Goal: Task Accomplishment & Management: Manage account settings

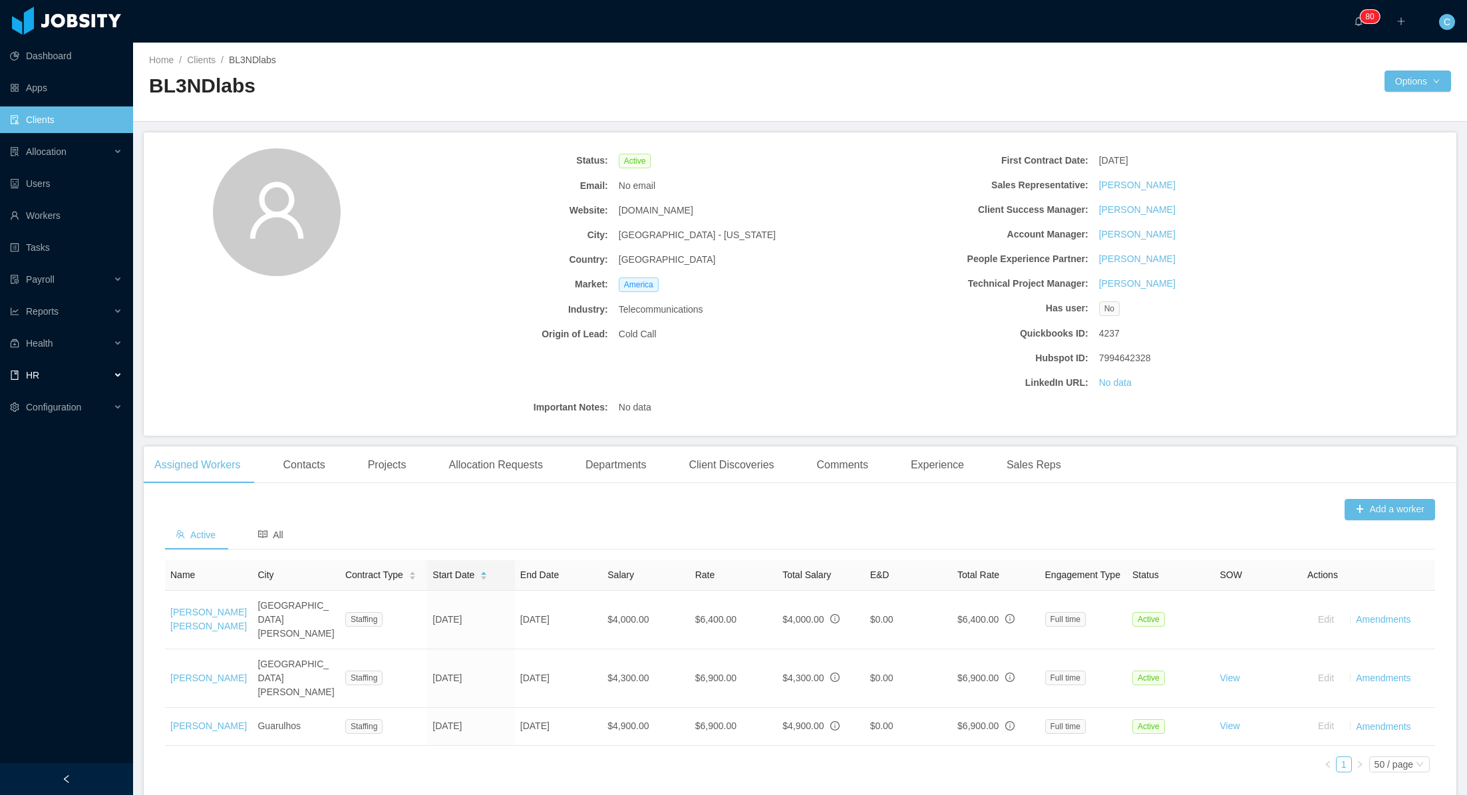
click at [59, 380] on div "HR" at bounding box center [66, 375] width 133 height 27
click at [58, 442] on link "Time Off" at bounding box center [71, 439] width 102 height 27
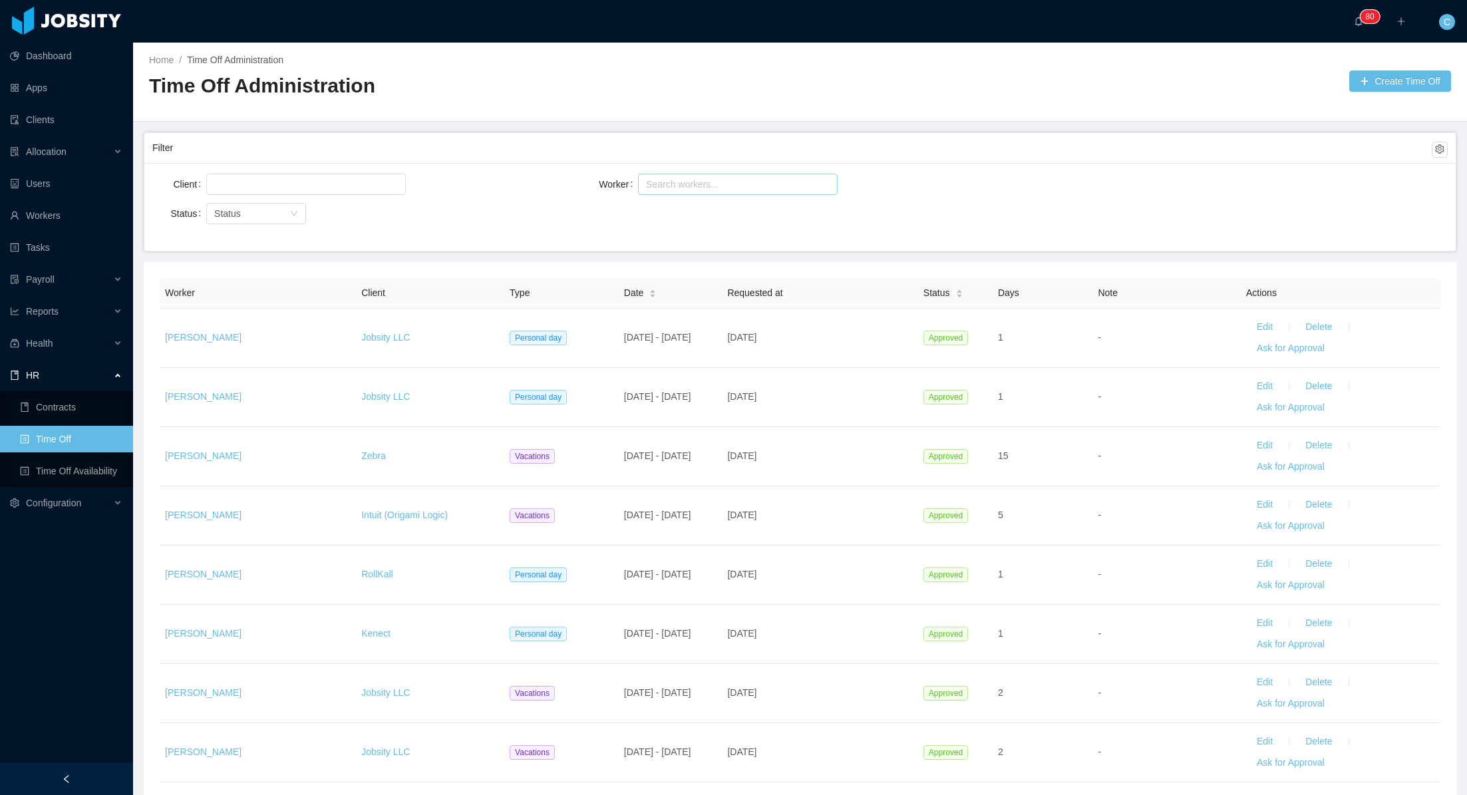
click at [665, 183] on div "Search workers..." at bounding box center [732, 184] width 172 height 13
type input "********"
click at [686, 252] on li "[PERSON_NAME]" at bounding box center [738, 251] width 200 height 21
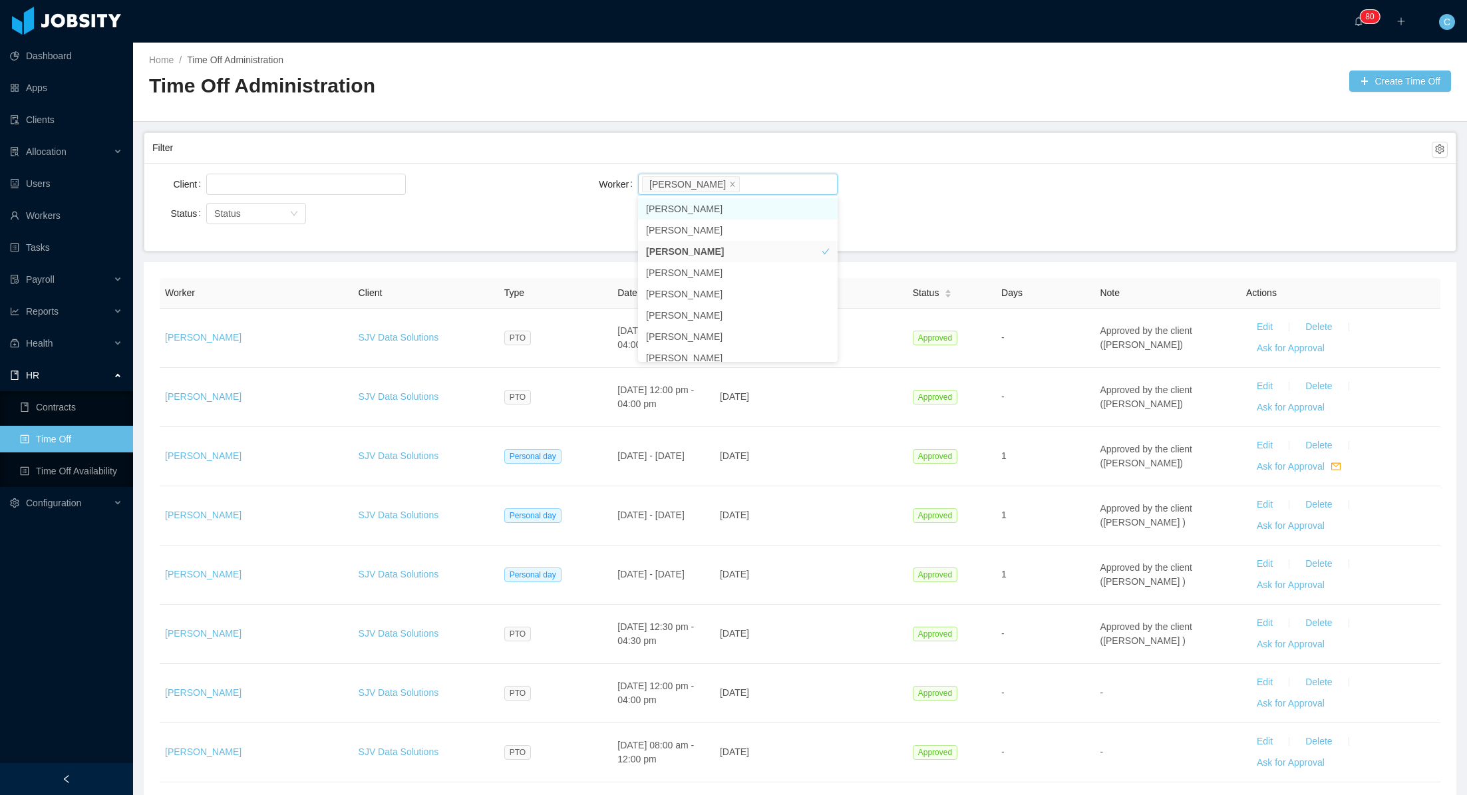
click at [1067, 206] on div "Client Worker Search workers... [PERSON_NAME]" at bounding box center [799, 192] width 1295 height 43
click at [51, 465] on link "Time Off Availability" at bounding box center [71, 471] width 102 height 27
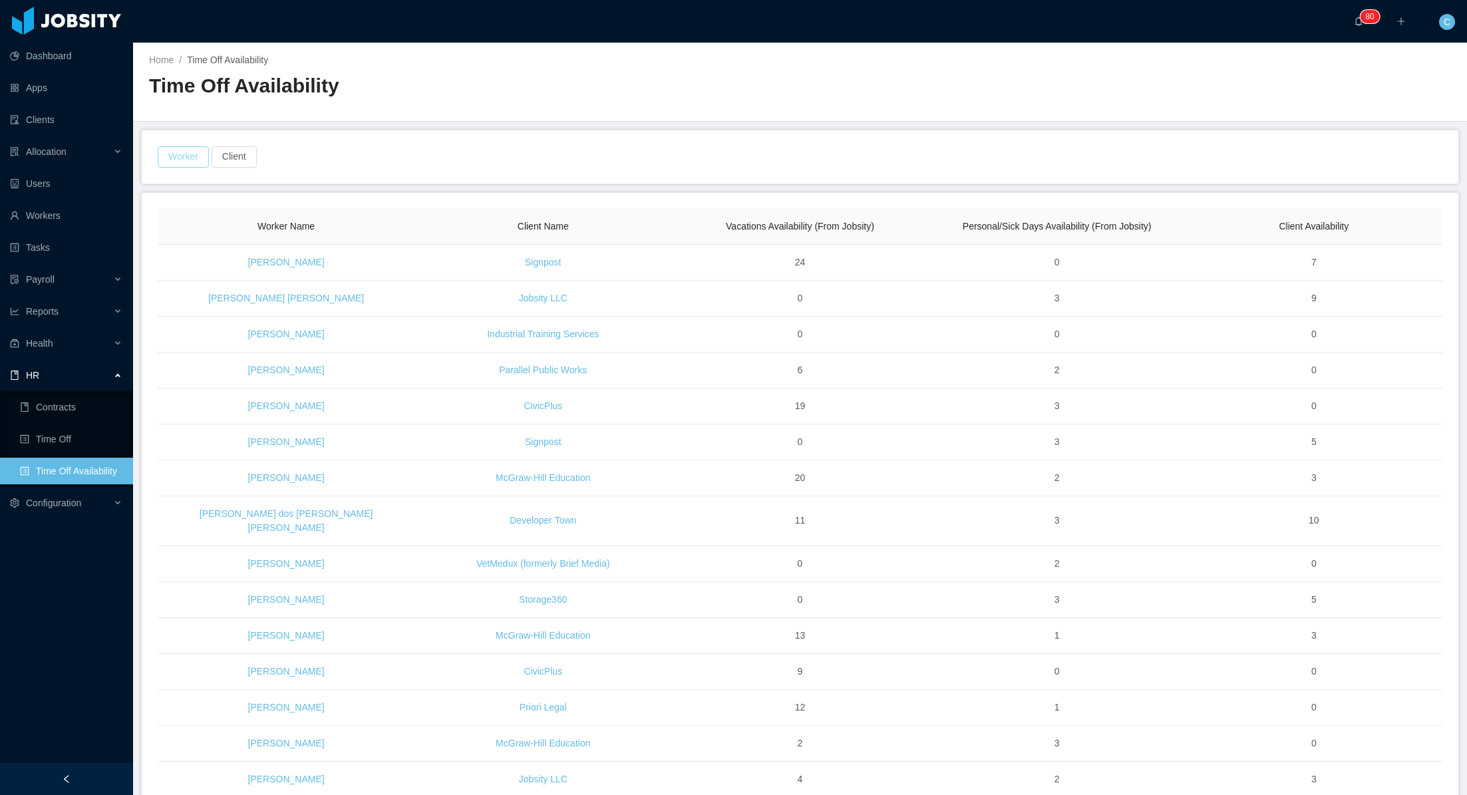
click at [182, 154] on button "Worker" at bounding box center [183, 156] width 51 height 21
click at [158, 217] on div "Search Worker" at bounding box center [177, 217] width 172 height 13
type input "********"
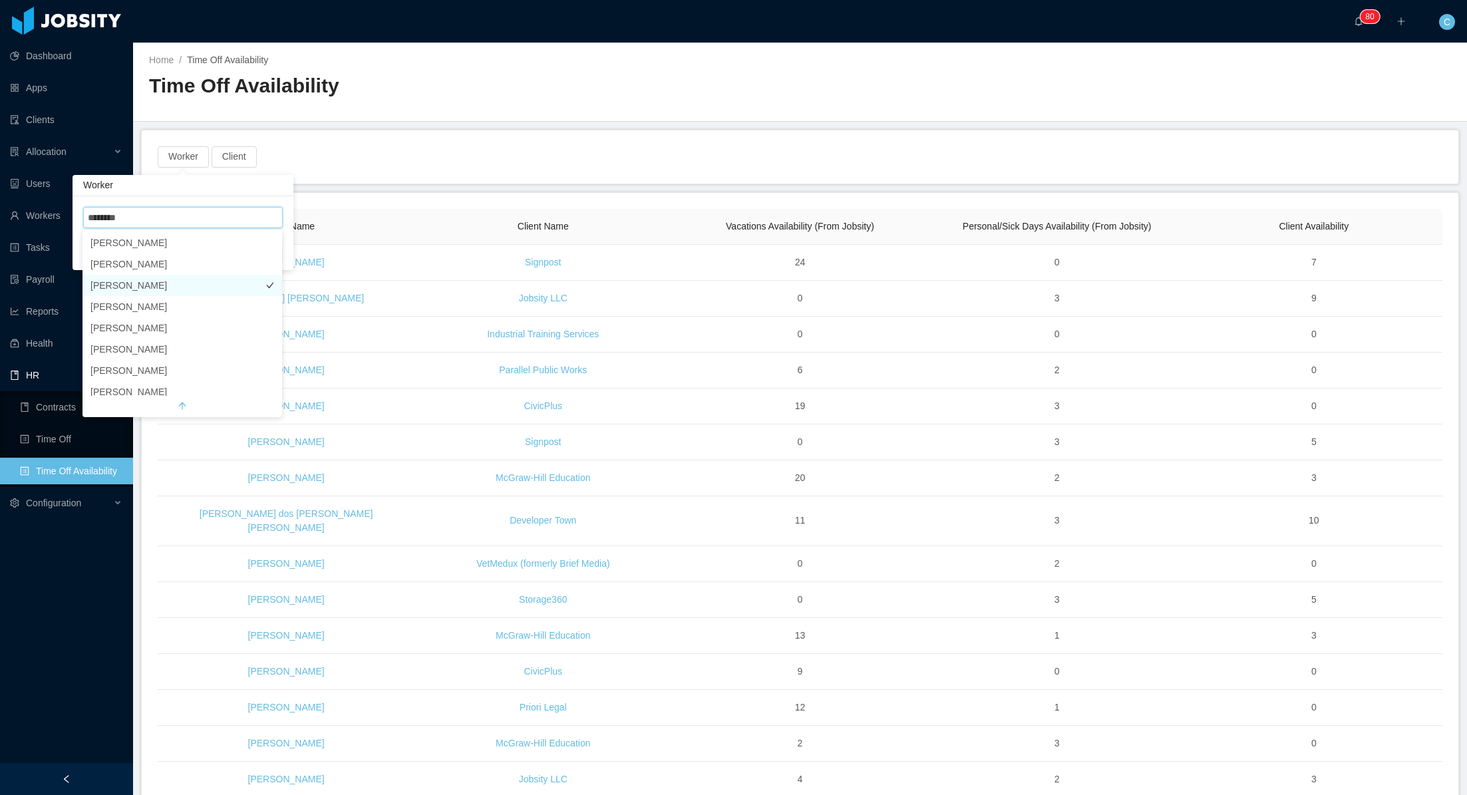
click at [168, 291] on li "[PERSON_NAME]" at bounding box center [182, 285] width 200 height 21
click at [481, 140] on div "Worker · 1 Client" at bounding box center [800, 156] width 1317 height 53
